Goal: Transaction & Acquisition: Purchase product/service

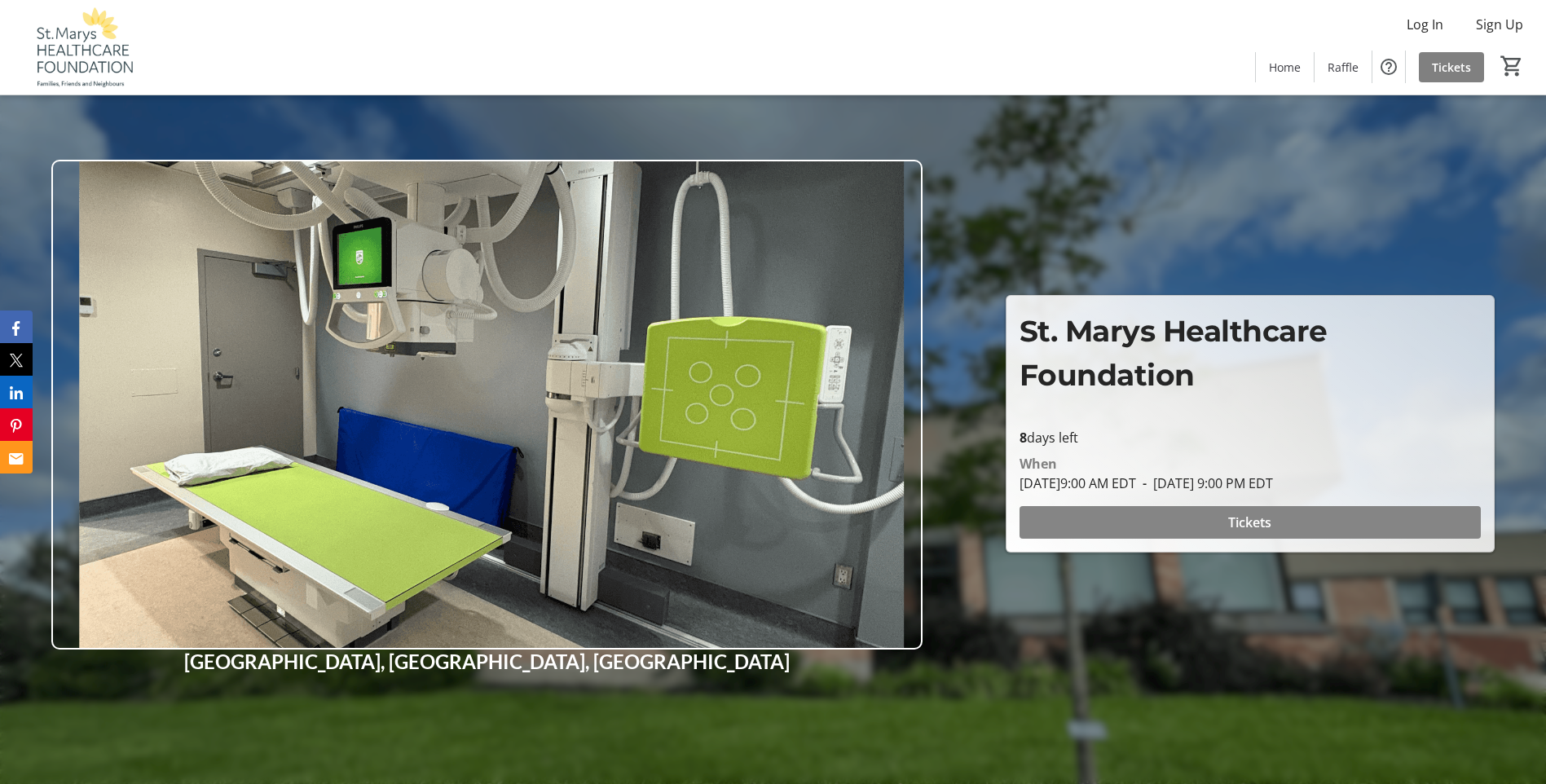
click at [1244, 527] on span "Tickets" at bounding box center [1249, 522] width 43 height 19
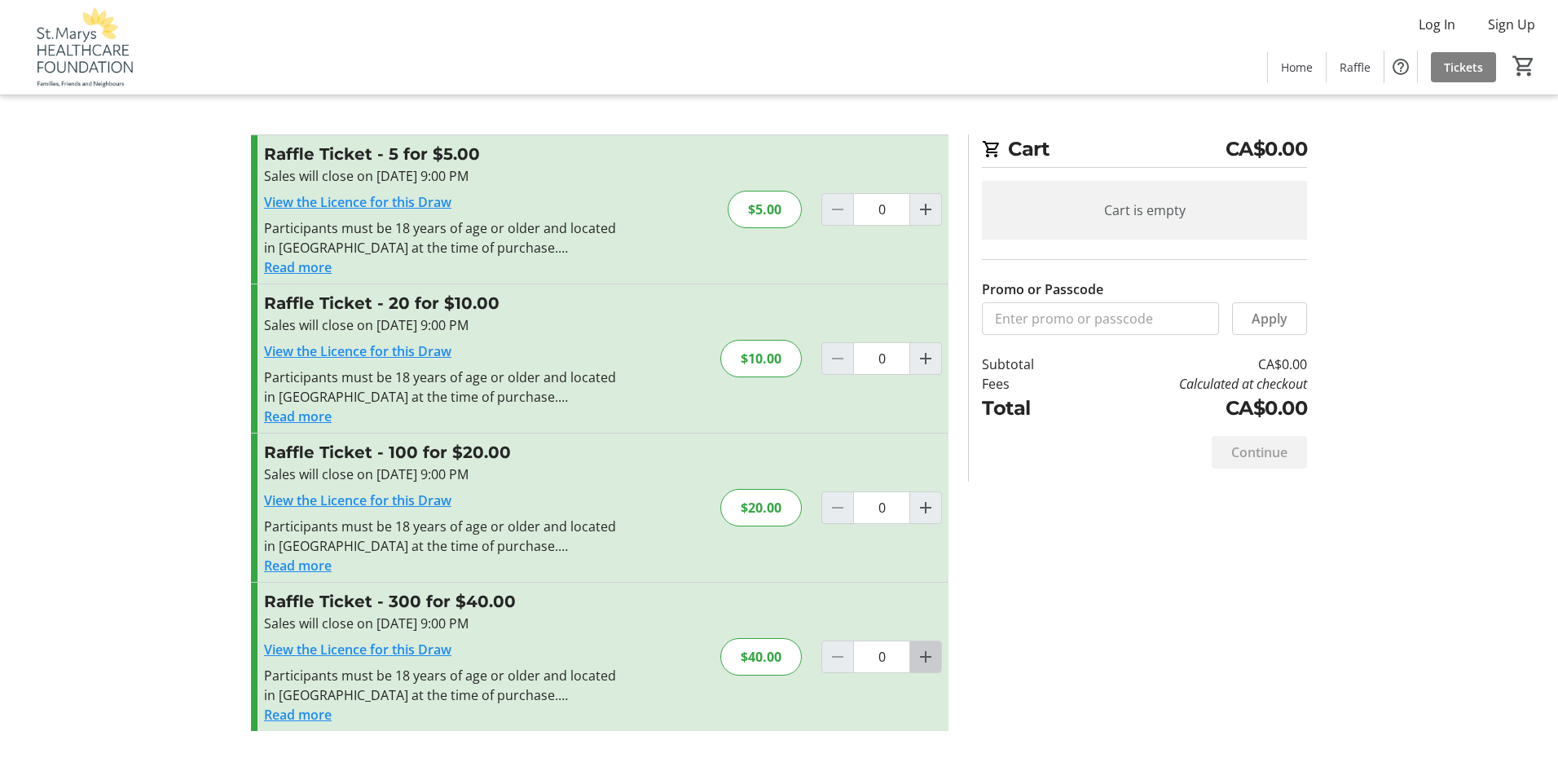
click at [931, 667] on span "Increment by one" at bounding box center [925, 656] width 31 height 31
type input "1"
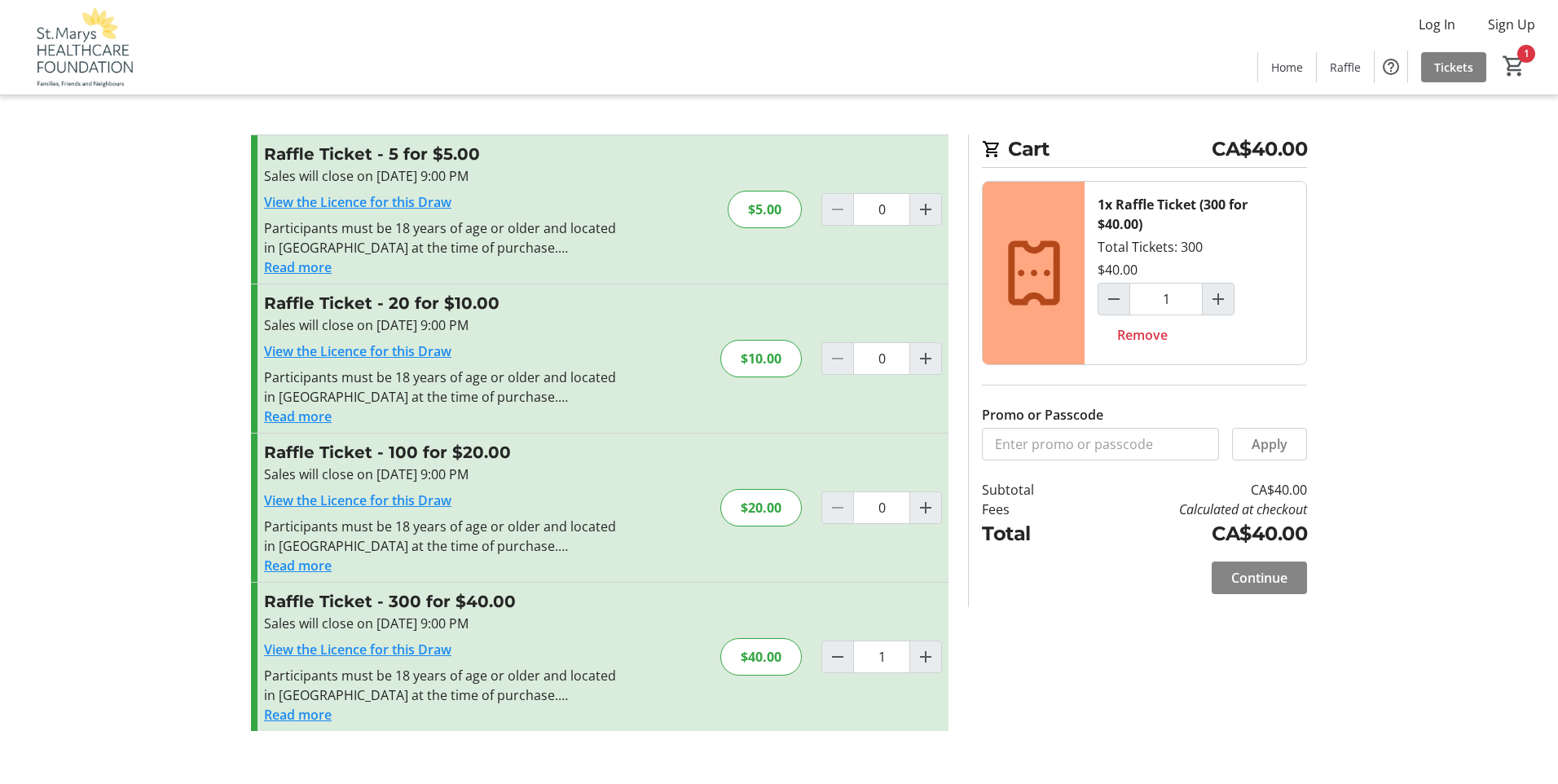
click at [1262, 583] on span "Continue" at bounding box center [1260, 578] width 56 height 19
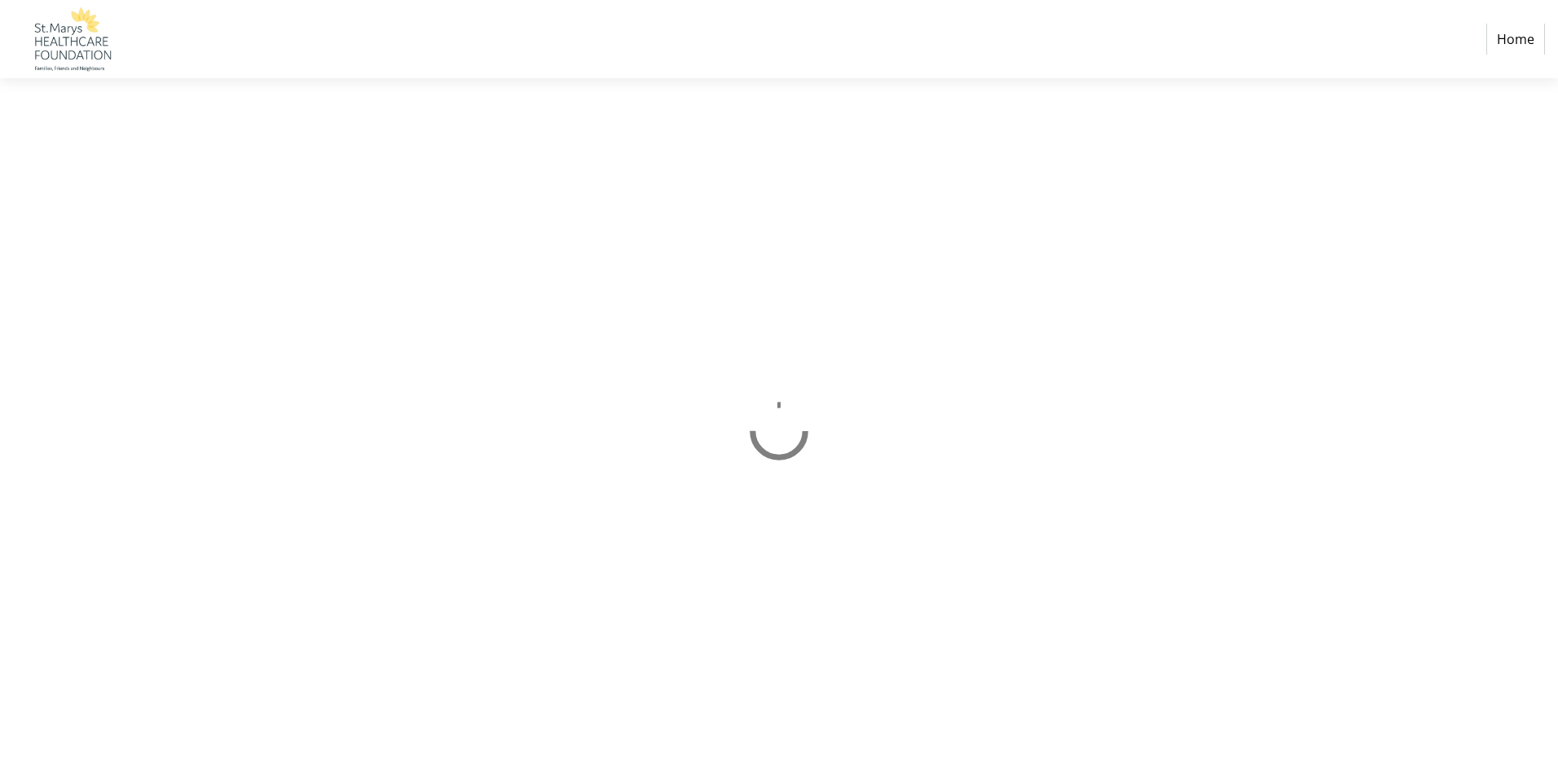
select select "CA"
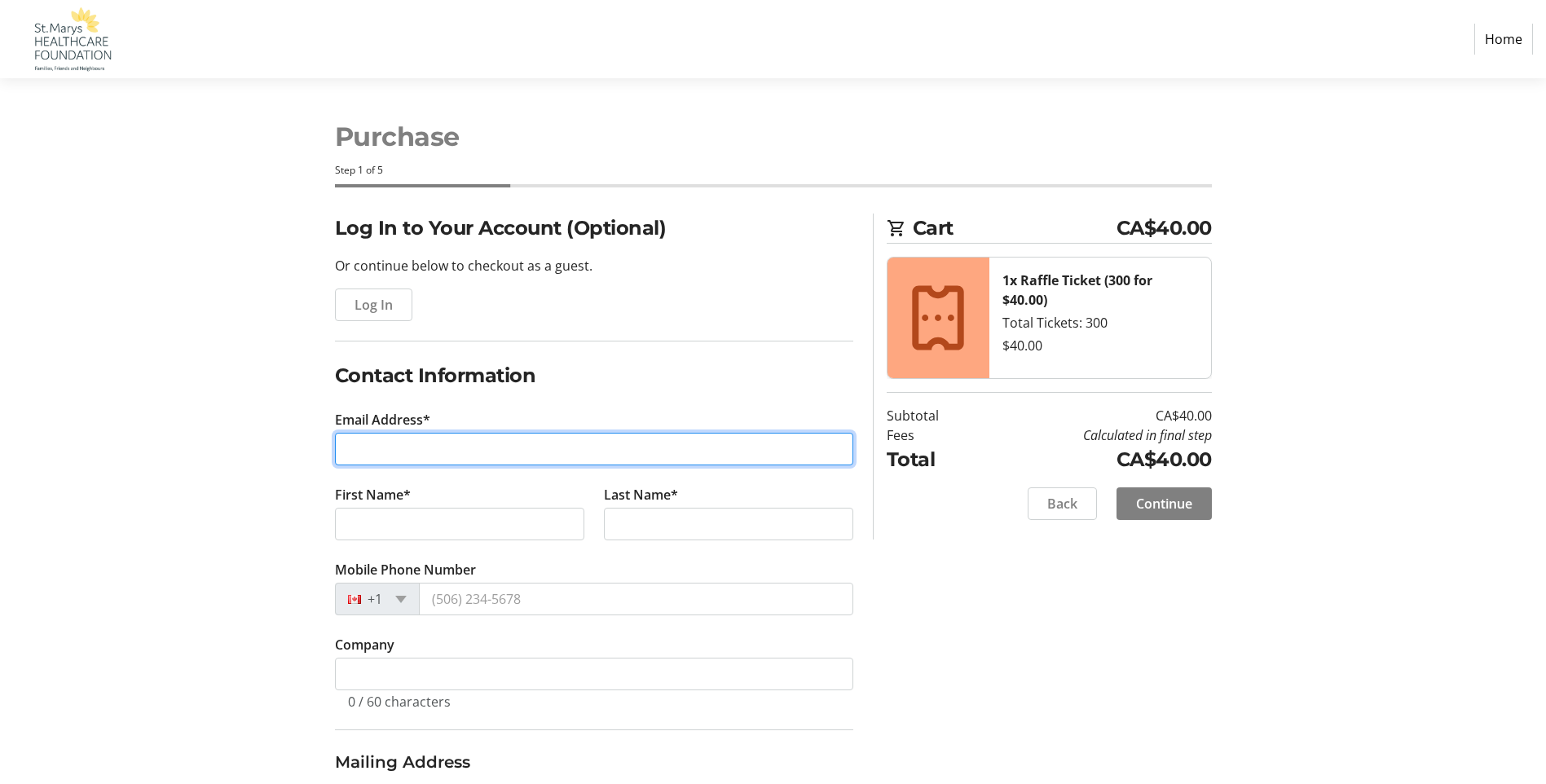
click at [500, 444] on input "Email Address*" at bounding box center [594, 448] width 518 height 32
type input "[EMAIL_ADDRESS][DOMAIN_NAME]"
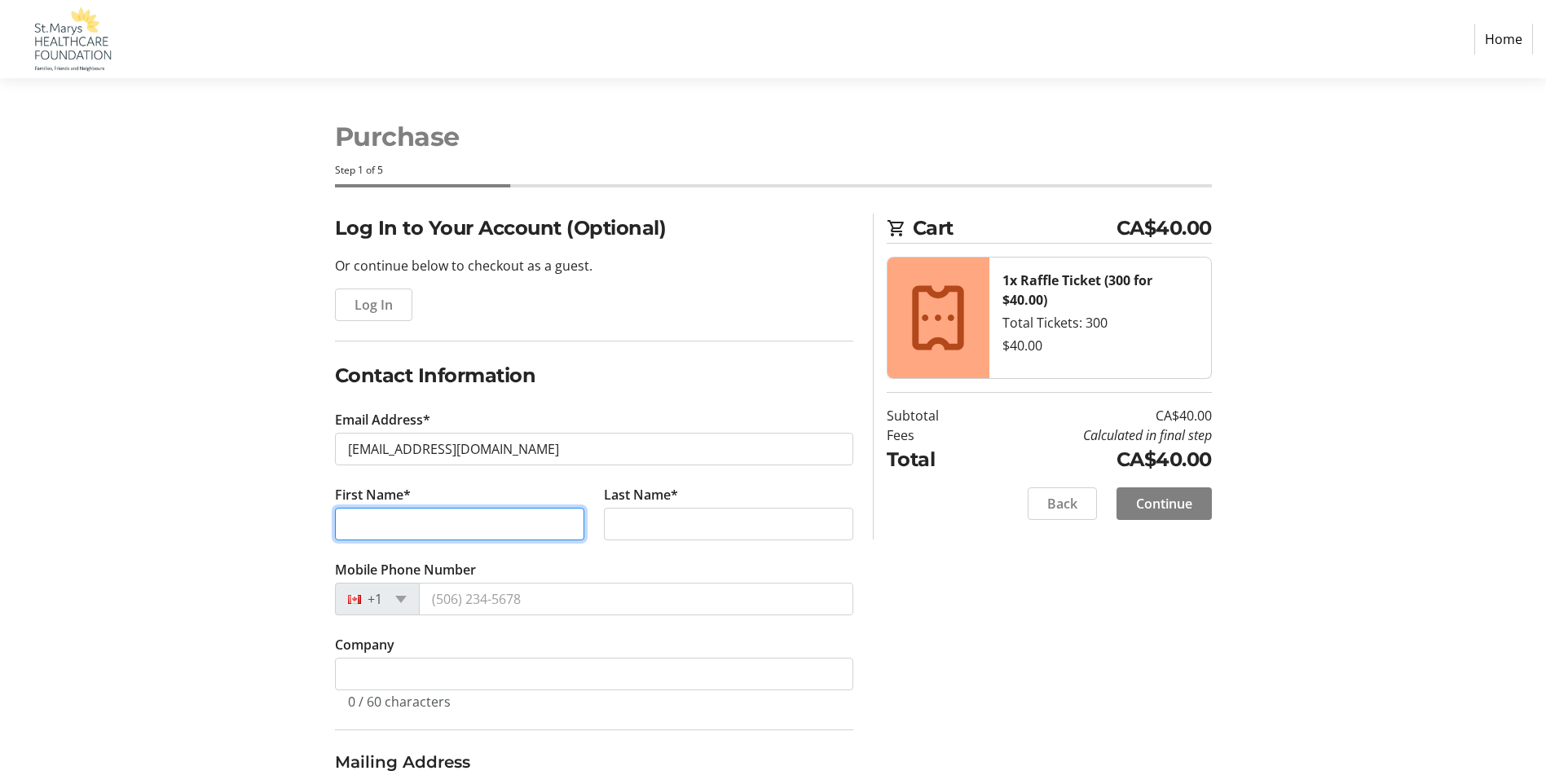
type input "[PERSON_NAME]"
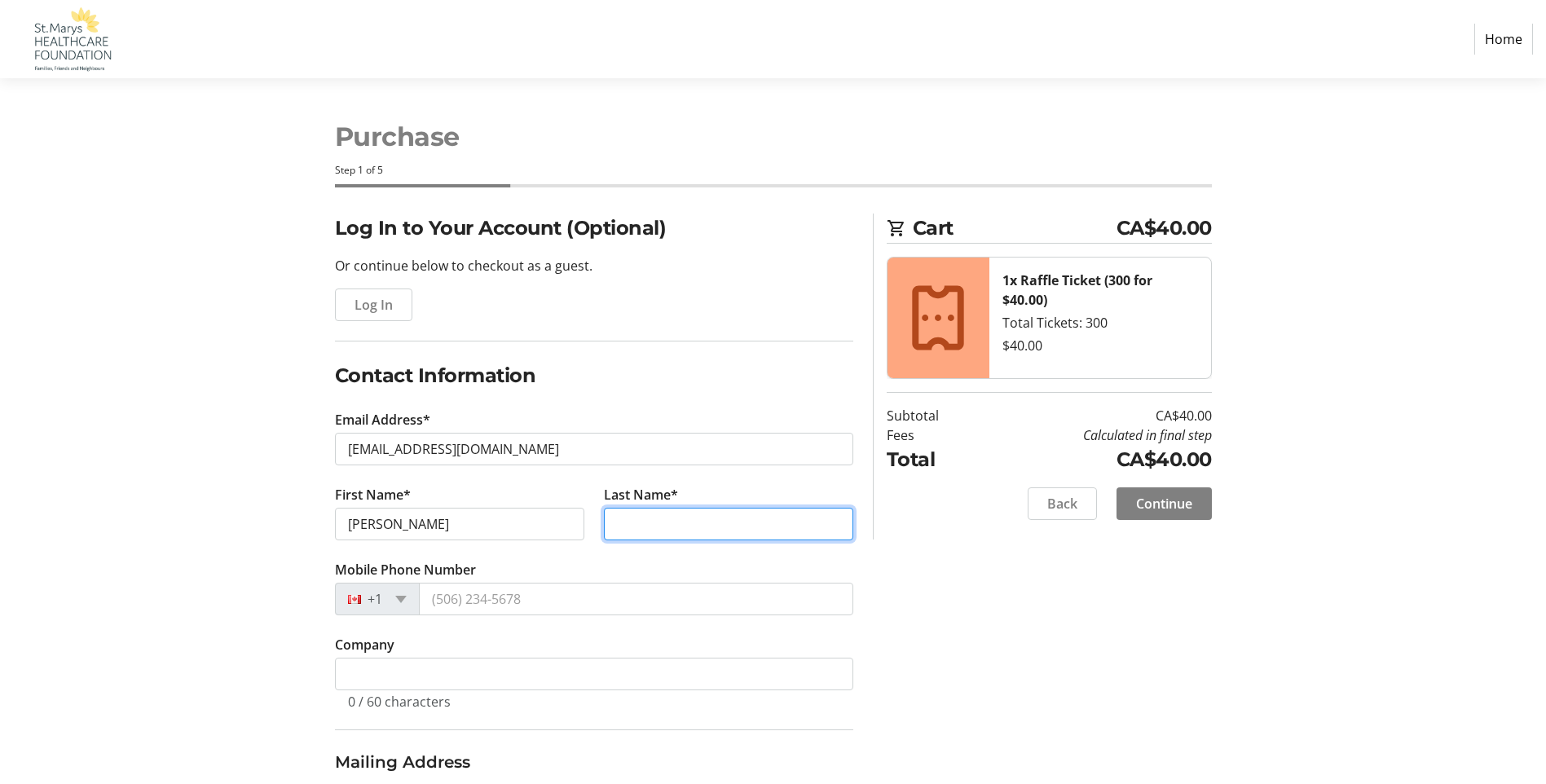
type input "[PERSON_NAME]"
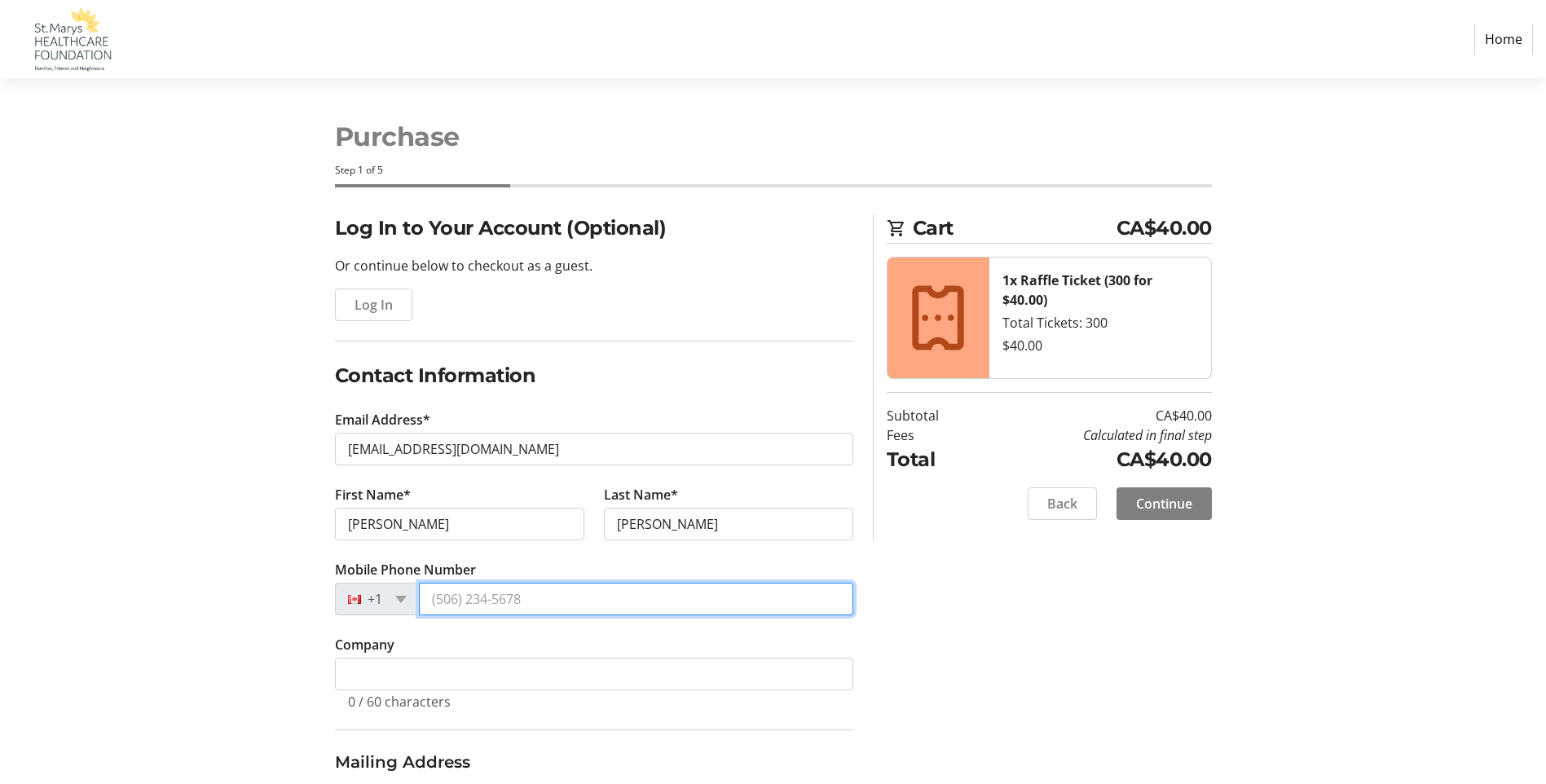
type input "[PHONE_NUMBER]"
type input "[STREET_ADDRESS][PERSON_NAME]"
type input "POB 3231"
type input "St. Marys"
select select "ON"
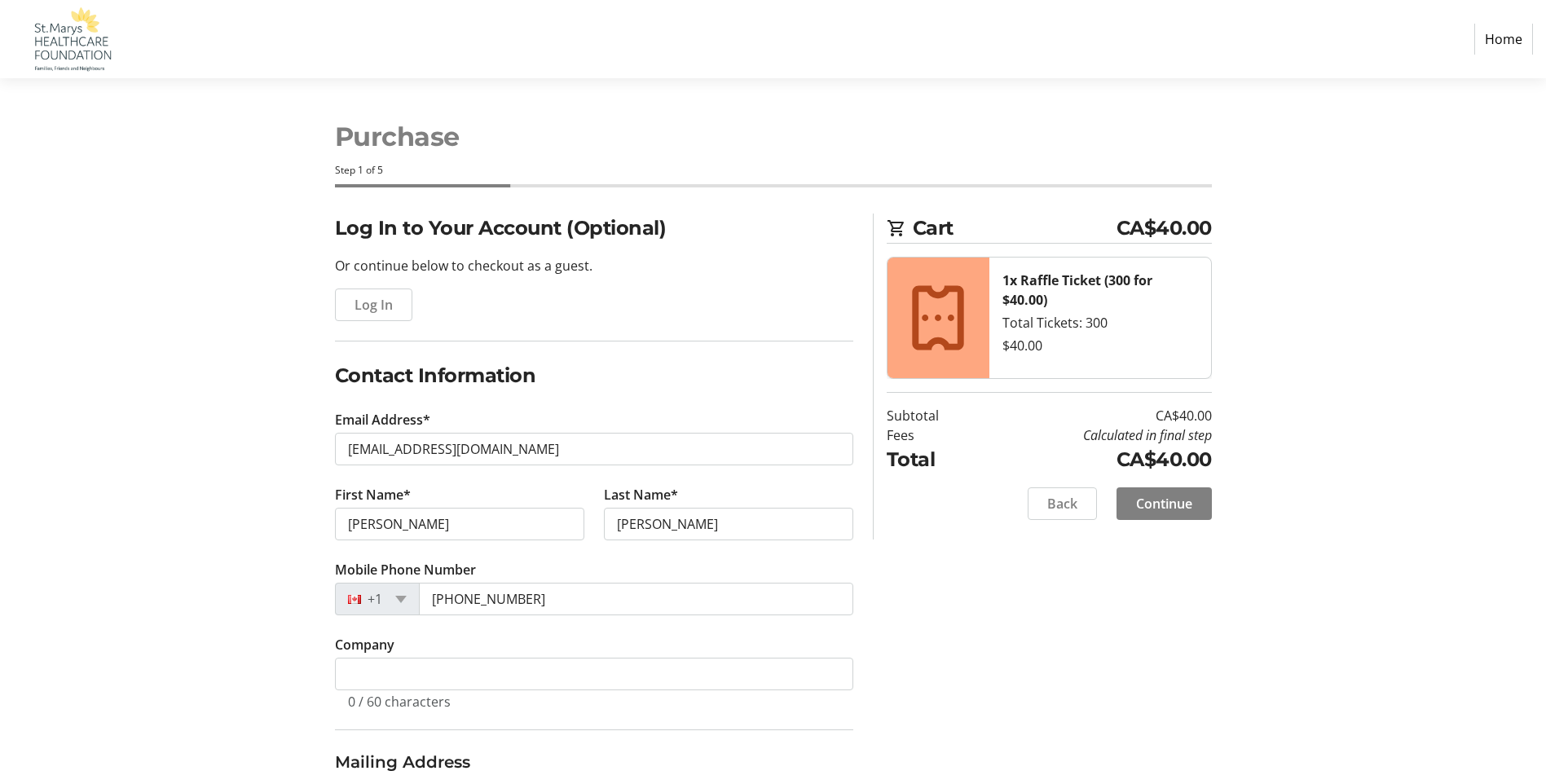
type input "N4X 1A8"
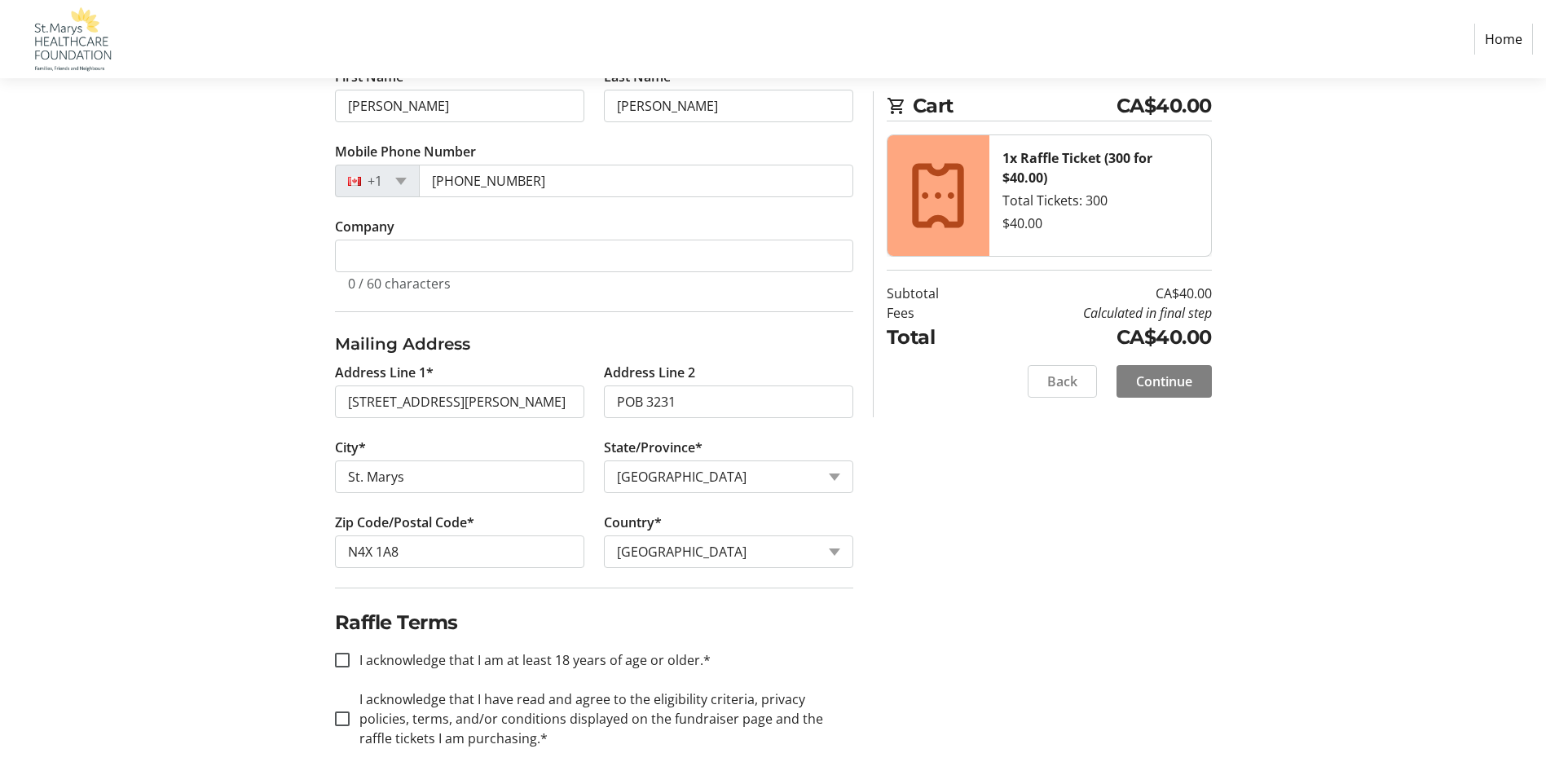
scroll to position [421, 0]
click at [348, 657] on input "I acknowledge that I am at least 18 years of age or older.*" at bounding box center [342, 656] width 15 height 15
checkbox input "true"
click at [339, 706] on div at bounding box center [342, 715] width 39 height 39
checkbox input "true"
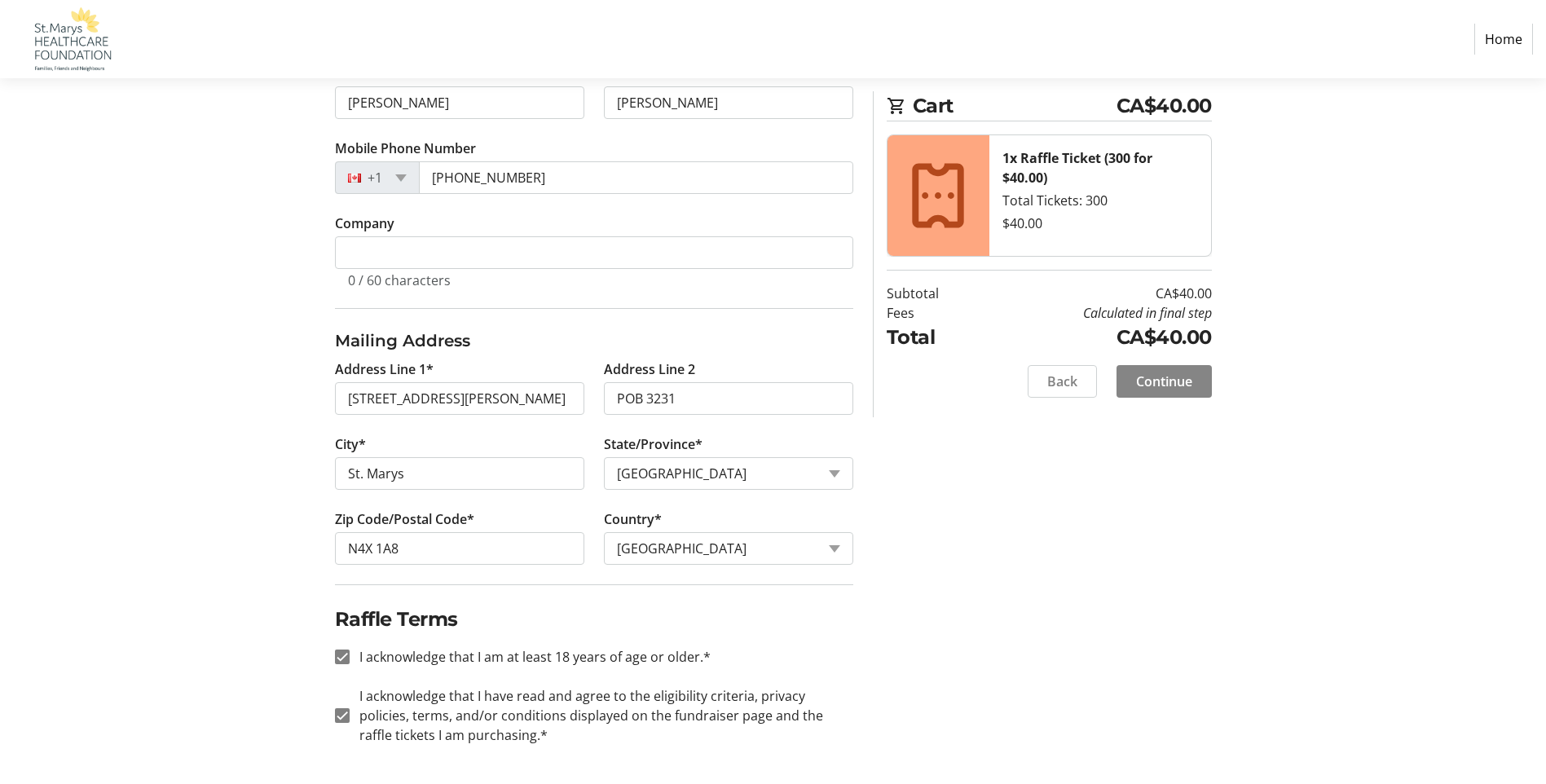
click at [1145, 377] on span "Continue" at bounding box center [1164, 382] width 56 height 19
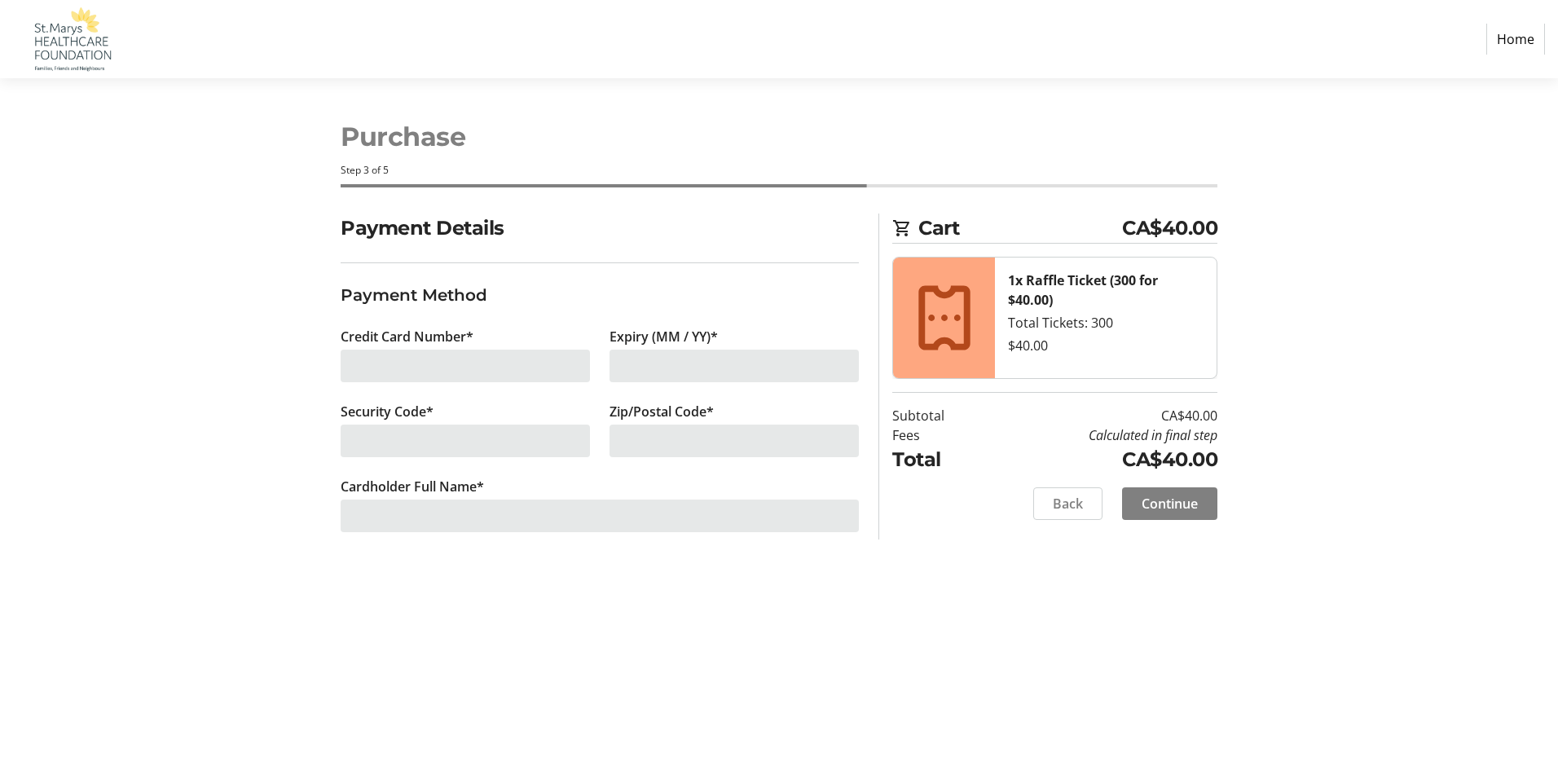
click at [509, 361] on div at bounding box center [465, 365] width 249 height 32
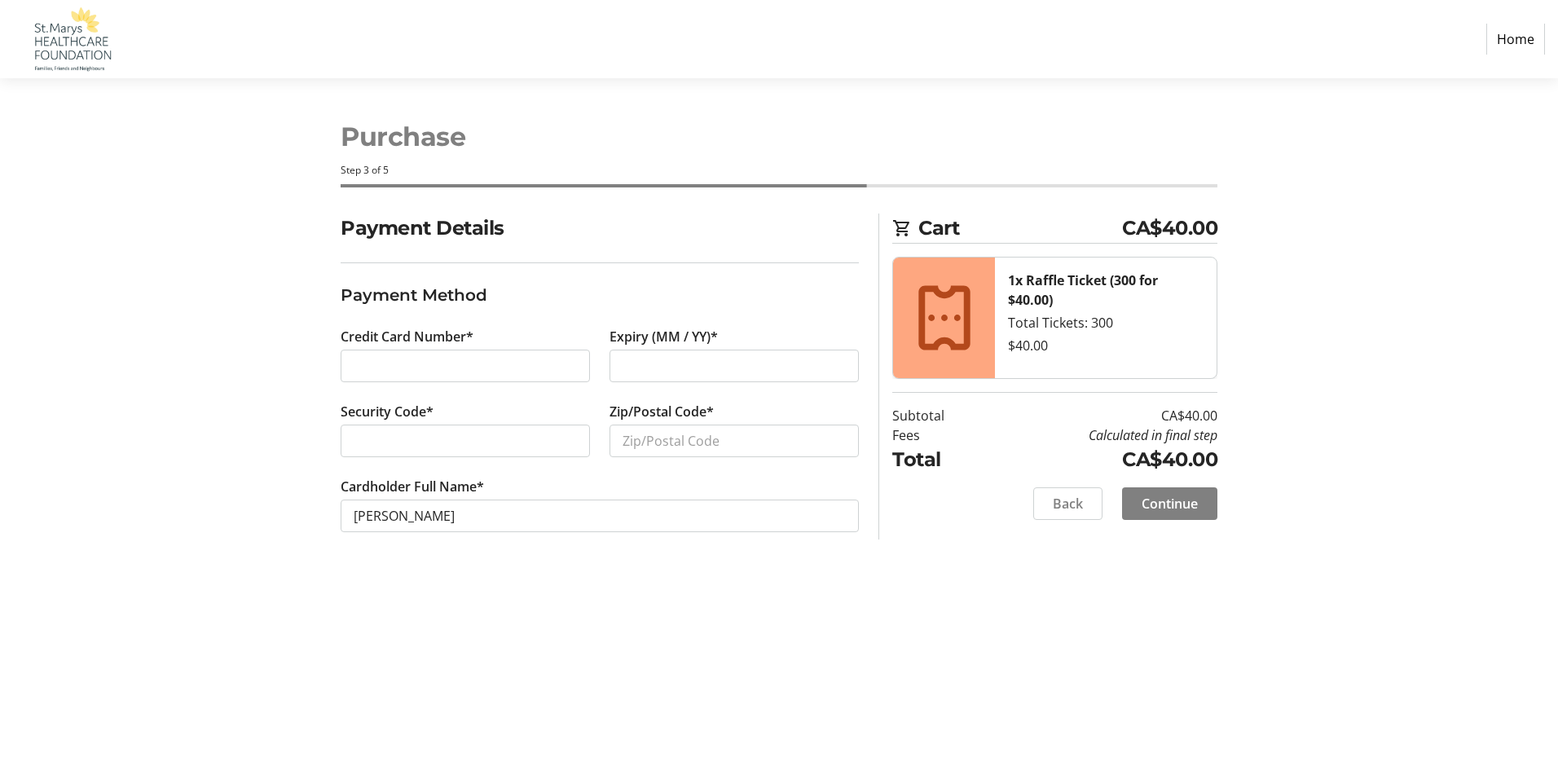
click at [389, 351] on div at bounding box center [465, 365] width 249 height 32
click at [400, 430] on div at bounding box center [465, 440] width 249 height 32
click at [631, 430] on input "Zip/Postal Code*" at bounding box center [734, 440] width 249 height 32
type input "N4X 1A8"
click at [1153, 508] on span "Continue" at bounding box center [1170, 503] width 56 height 19
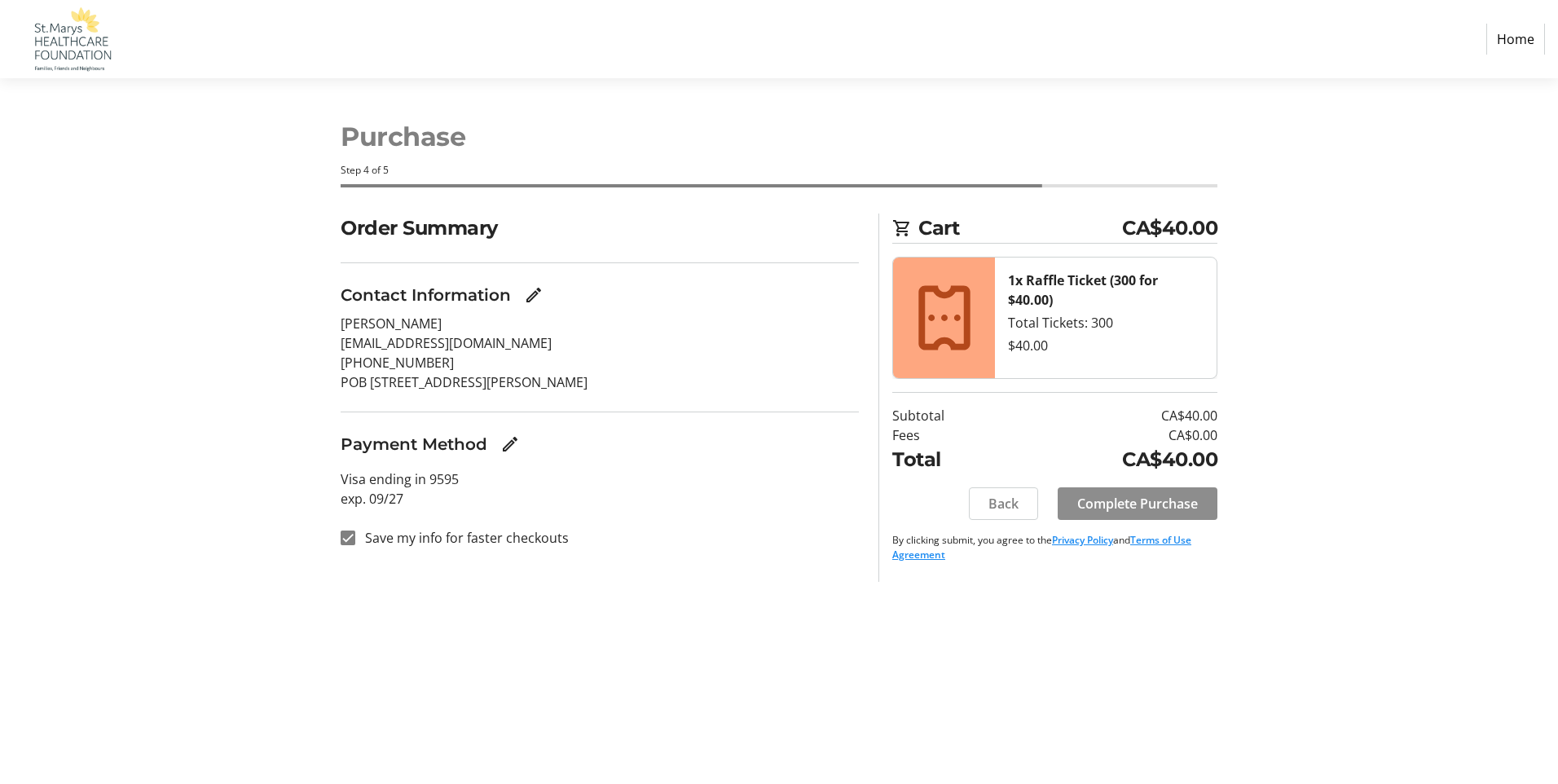
click at [1153, 508] on span "Complete Purchase" at bounding box center [1138, 503] width 121 height 19
